Goal: Task Accomplishment & Management: Manage account settings

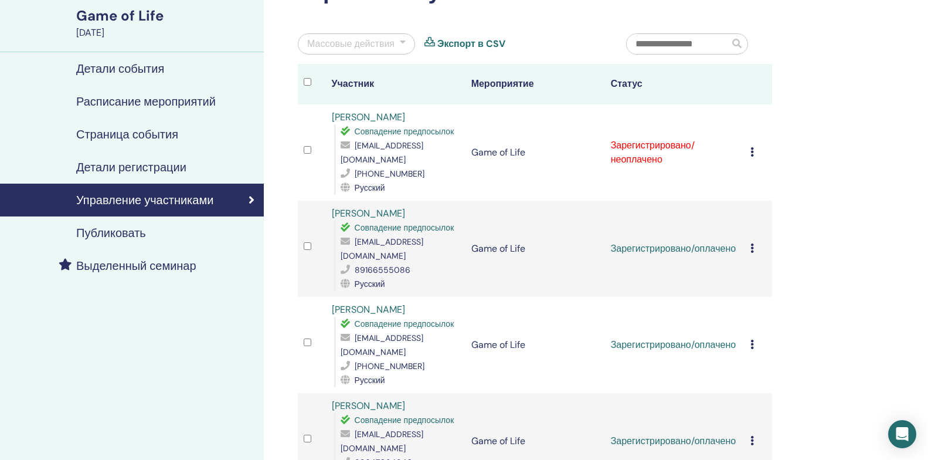
scroll to position [117, 0]
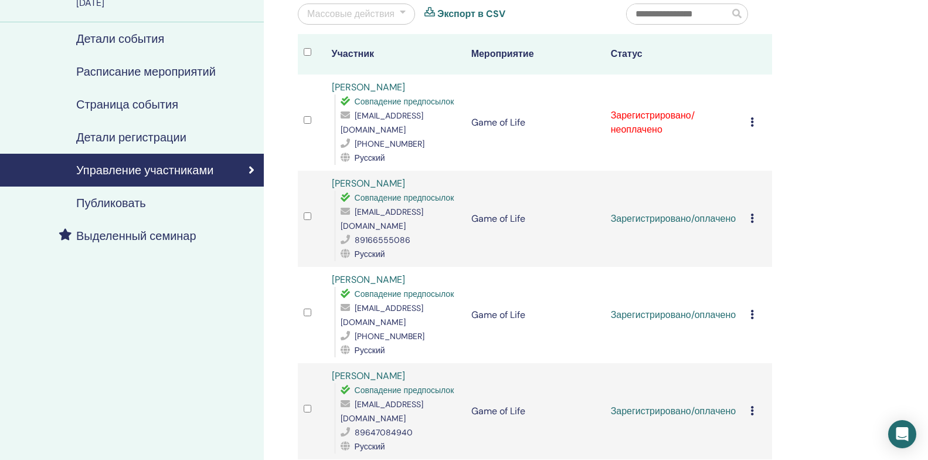
click at [752, 117] on icon at bounding box center [753, 121] width 4 height 9
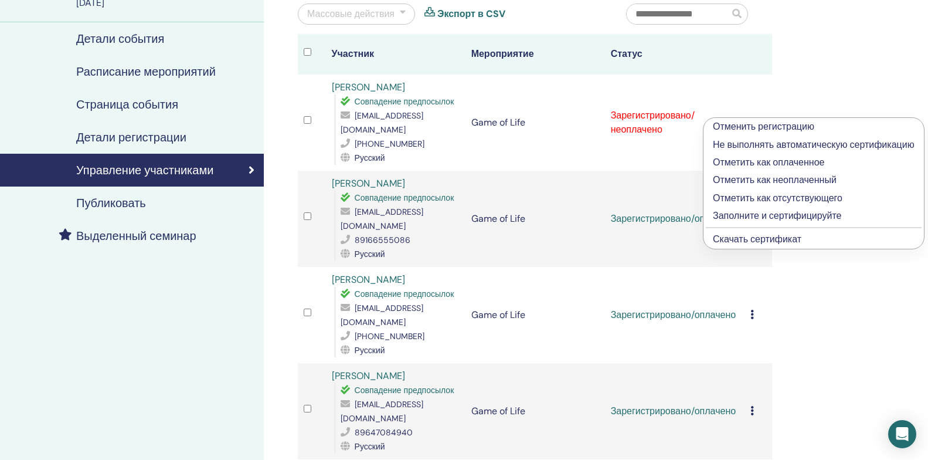
click at [746, 162] on p "Отметить как оплаченное" at bounding box center [814, 162] width 202 height 14
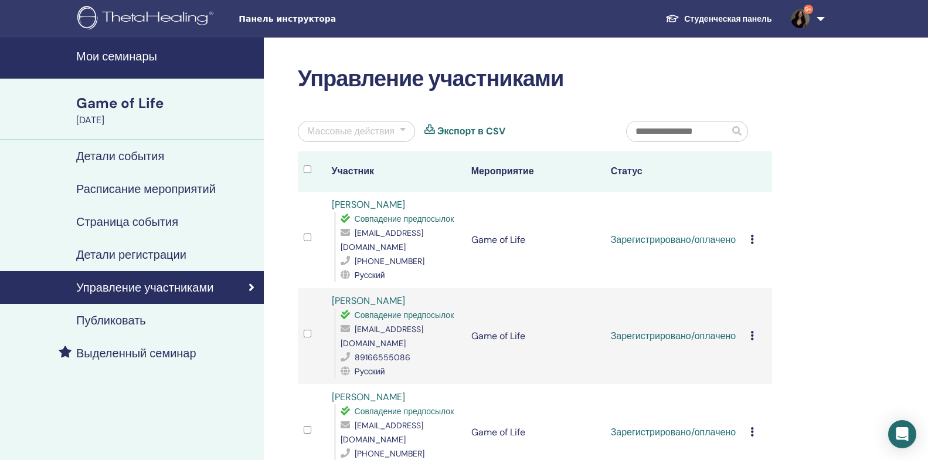
click at [820, 19] on link "9+" at bounding box center [806, 19] width 48 height 38
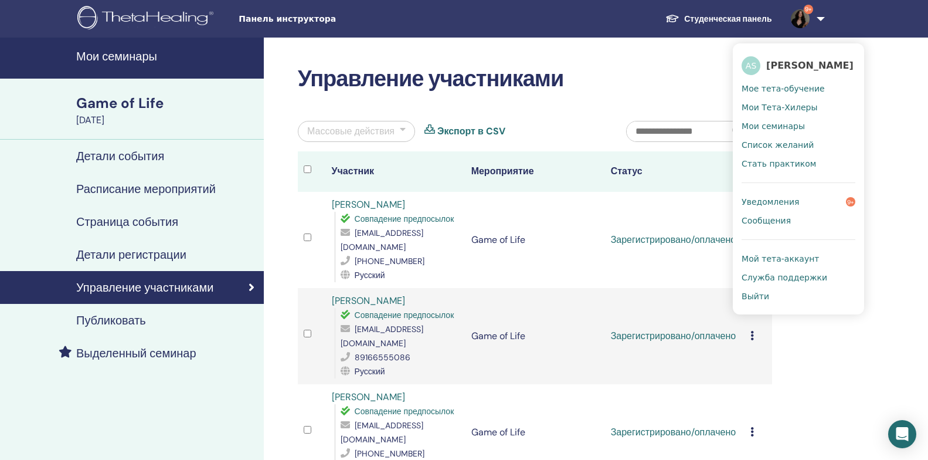
click at [757, 296] on span "Выйти" at bounding box center [756, 296] width 28 height 11
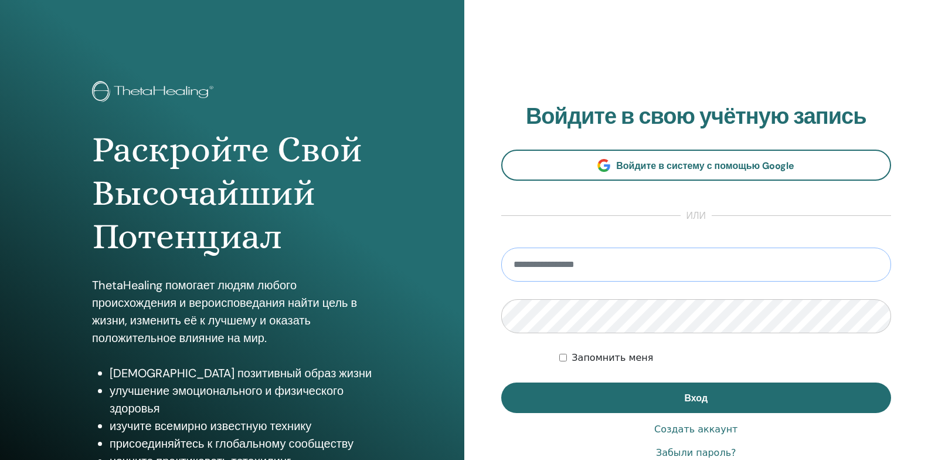
click at [583, 259] on input "email" at bounding box center [696, 264] width 391 height 34
type input "**********"
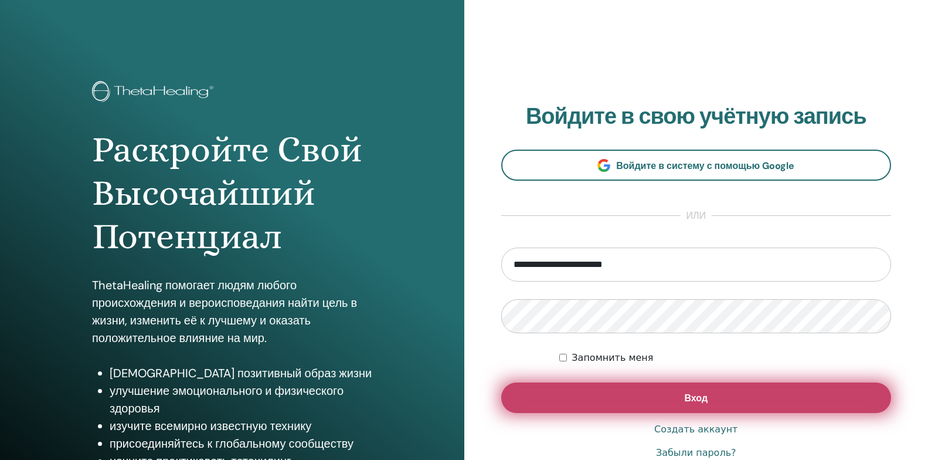
click at [571, 398] on button "Вход" at bounding box center [696, 397] width 391 height 30
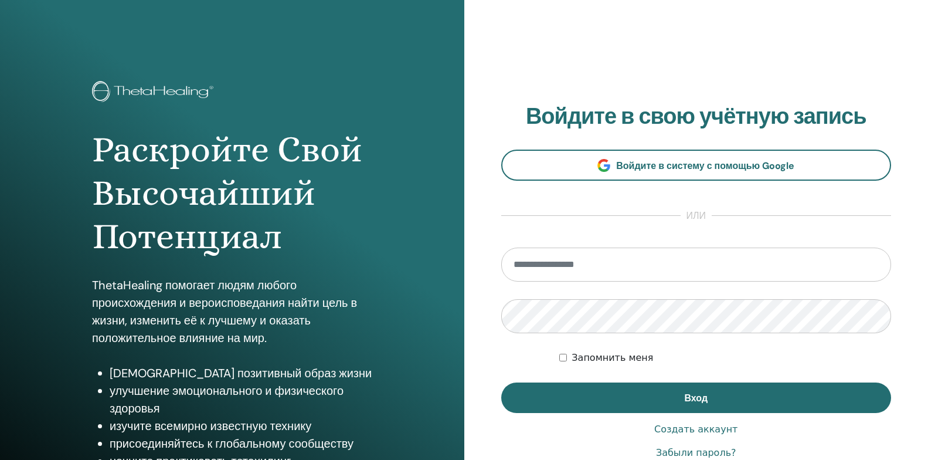
click at [624, 263] on input "email" at bounding box center [696, 264] width 391 height 34
type input "**********"
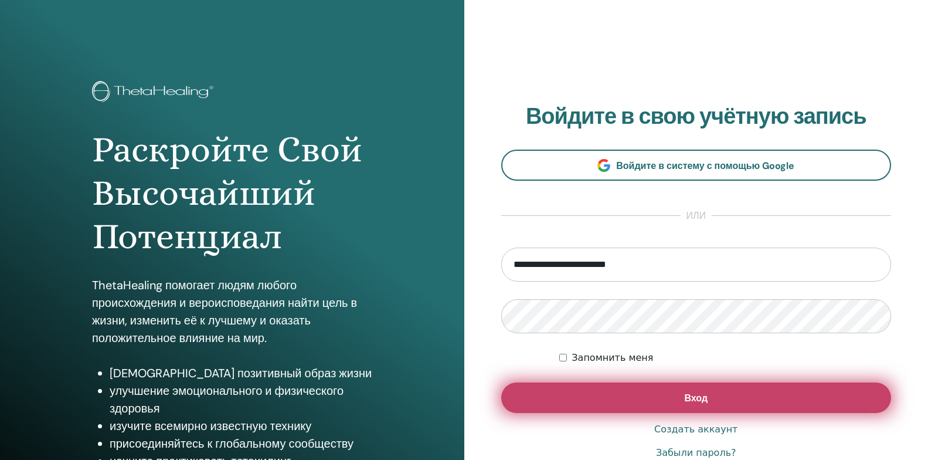
click at [537, 399] on button "Вход" at bounding box center [696, 397] width 391 height 30
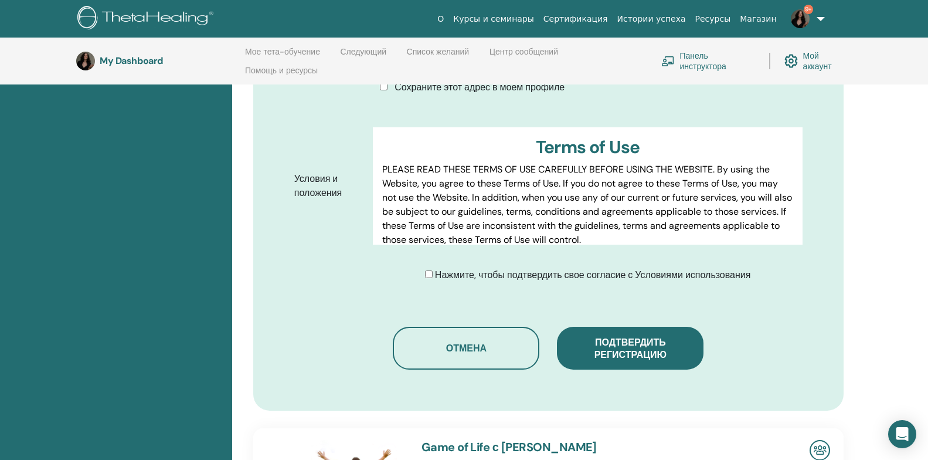
scroll to position [575, 0]
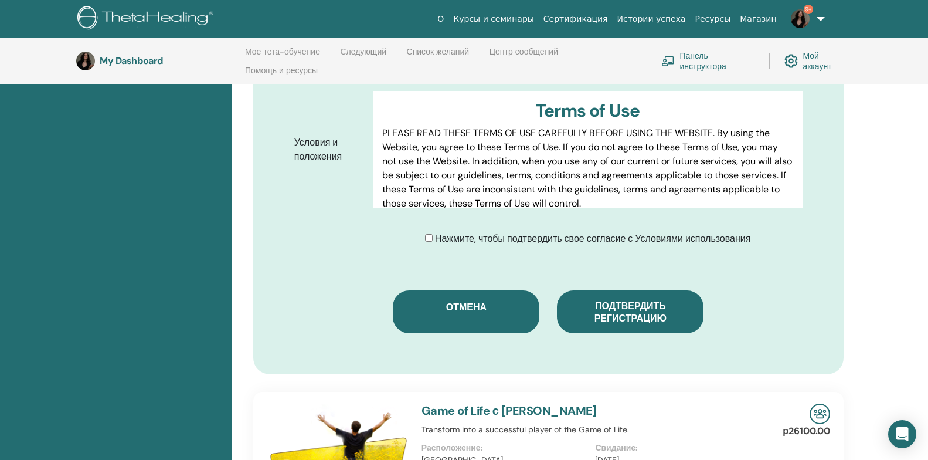
click at [444, 310] on button "Отмена" at bounding box center [466, 311] width 147 height 43
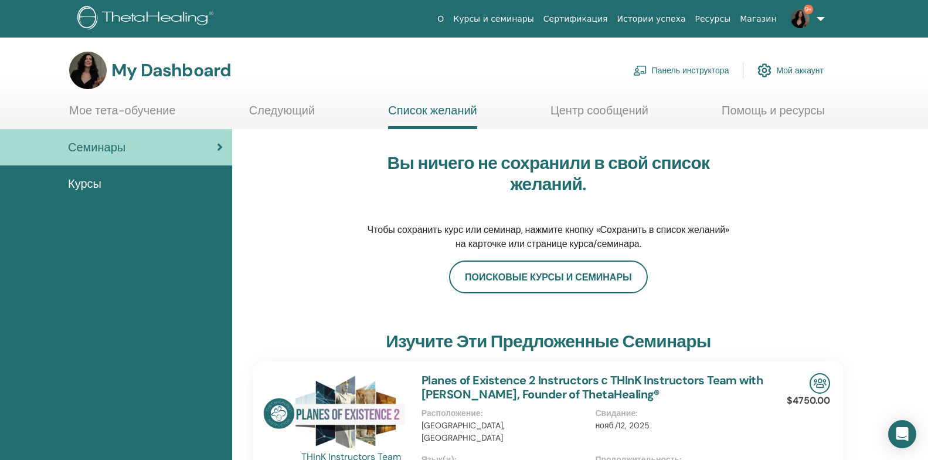
click at [697, 71] on link "Панель инструктора" at bounding box center [681, 70] width 96 height 26
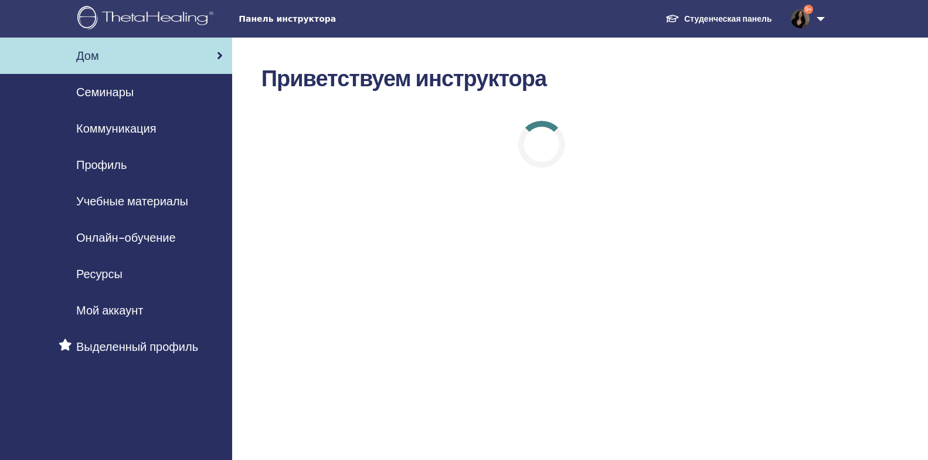
click at [95, 93] on span "Семинары" at bounding box center [104, 92] width 57 height 18
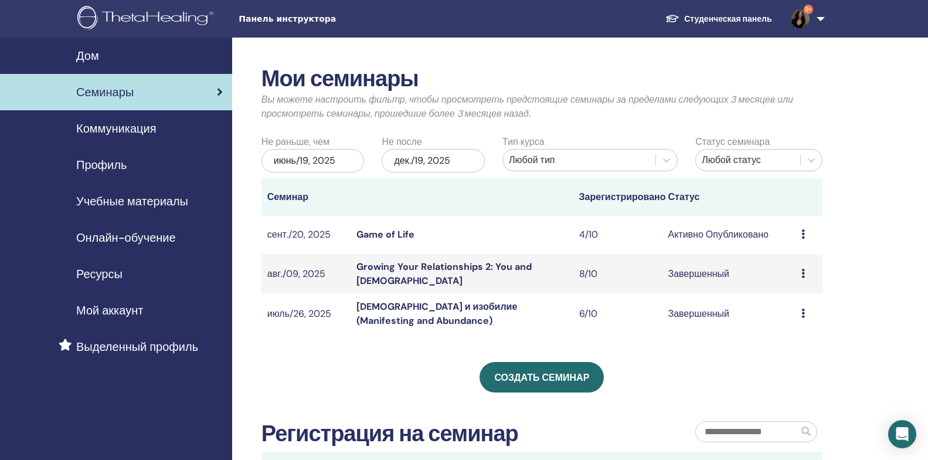
click at [370, 233] on link "Game of Life" at bounding box center [386, 234] width 58 height 12
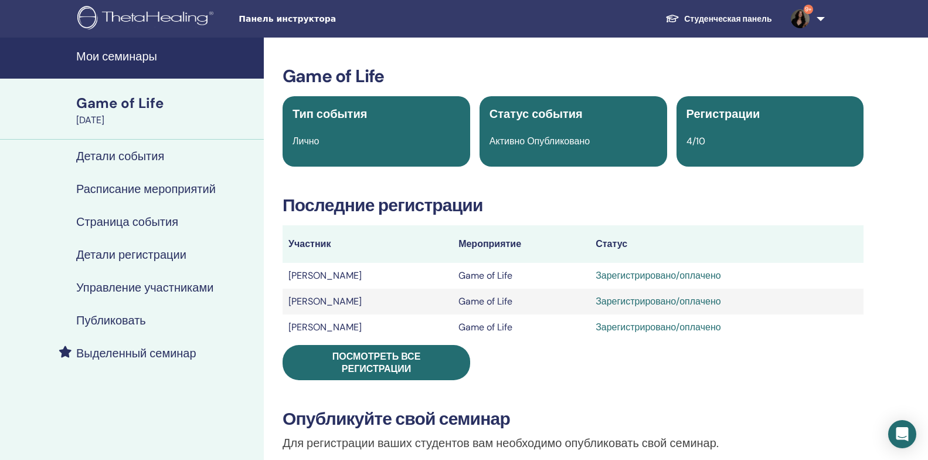
click at [199, 288] on h4 "Управление участниками" at bounding box center [144, 287] width 137 height 14
